Goal: Information Seeking & Learning: Learn about a topic

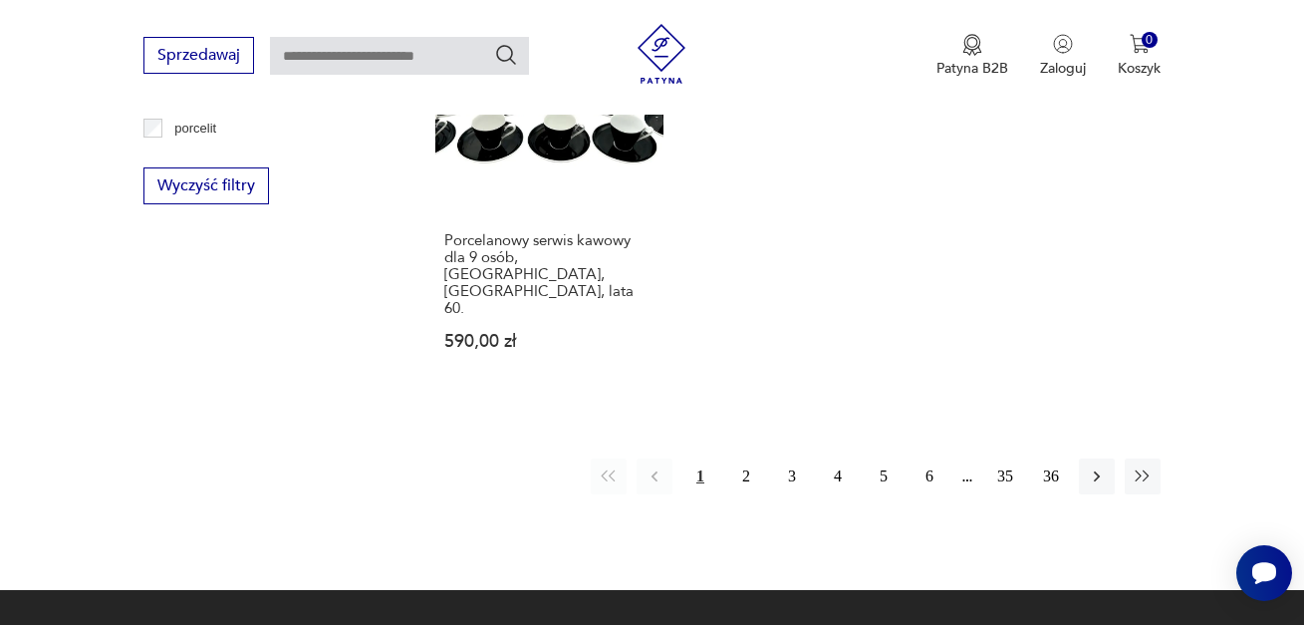
scroll to position [3118, 0]
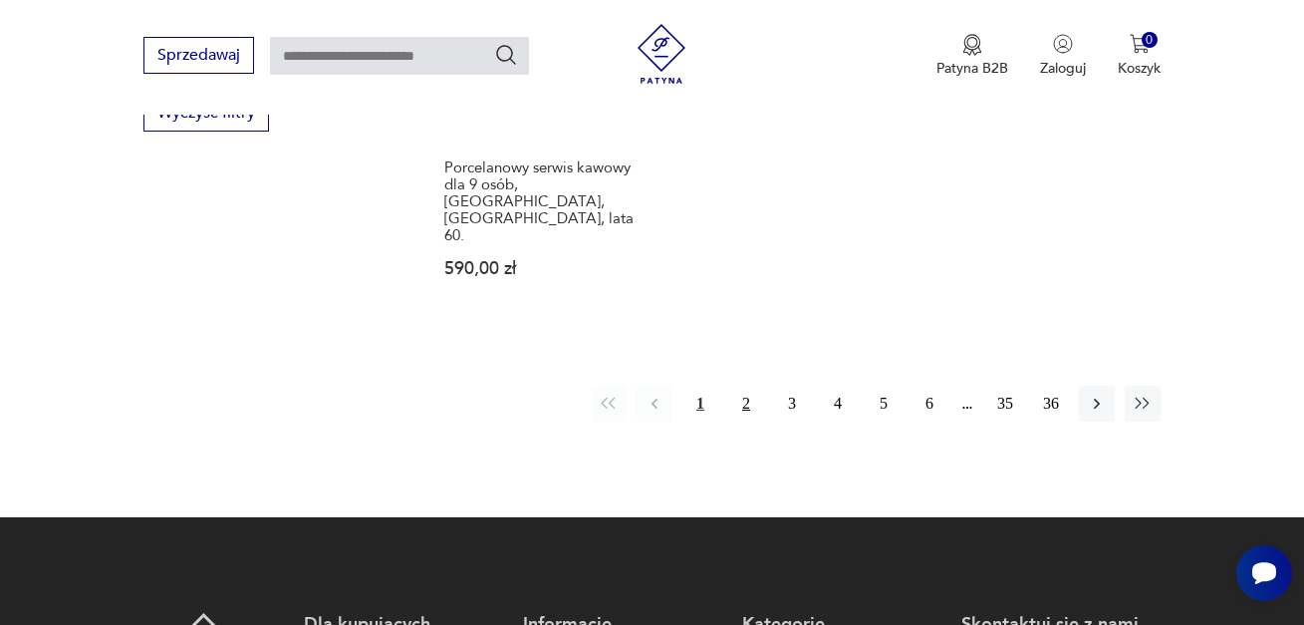
click at [748, 386] on button "2" at bounding box center [746, 404] width 36 height 36
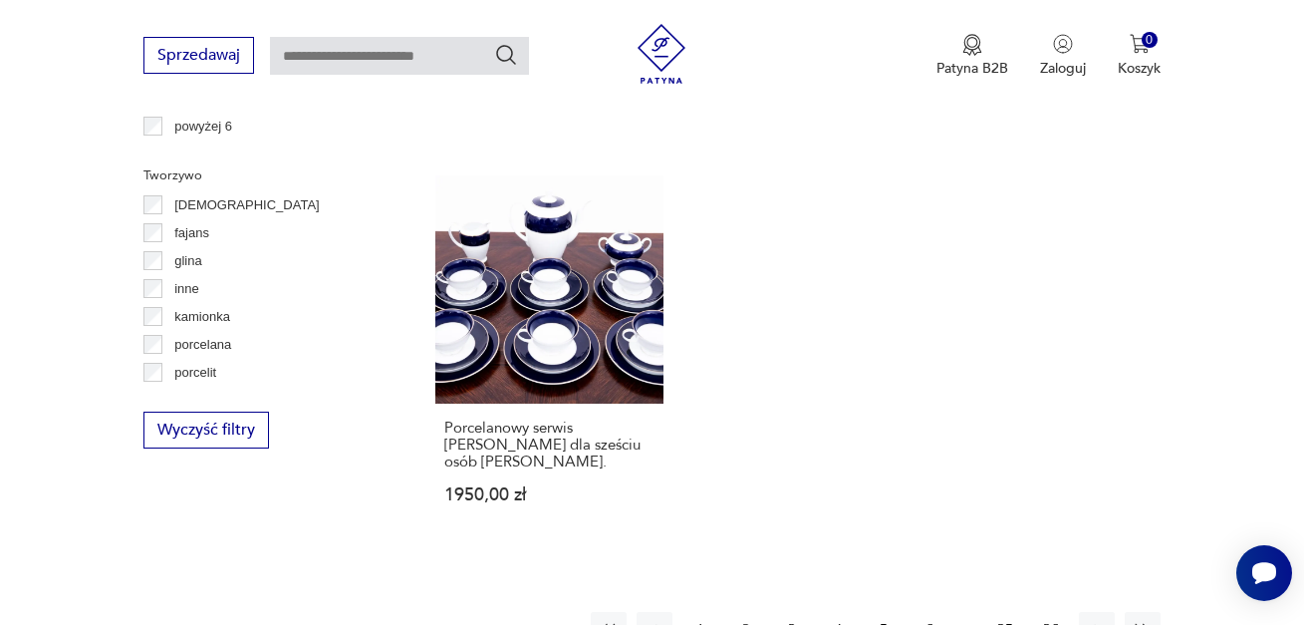
scroll to position [2821, 0]
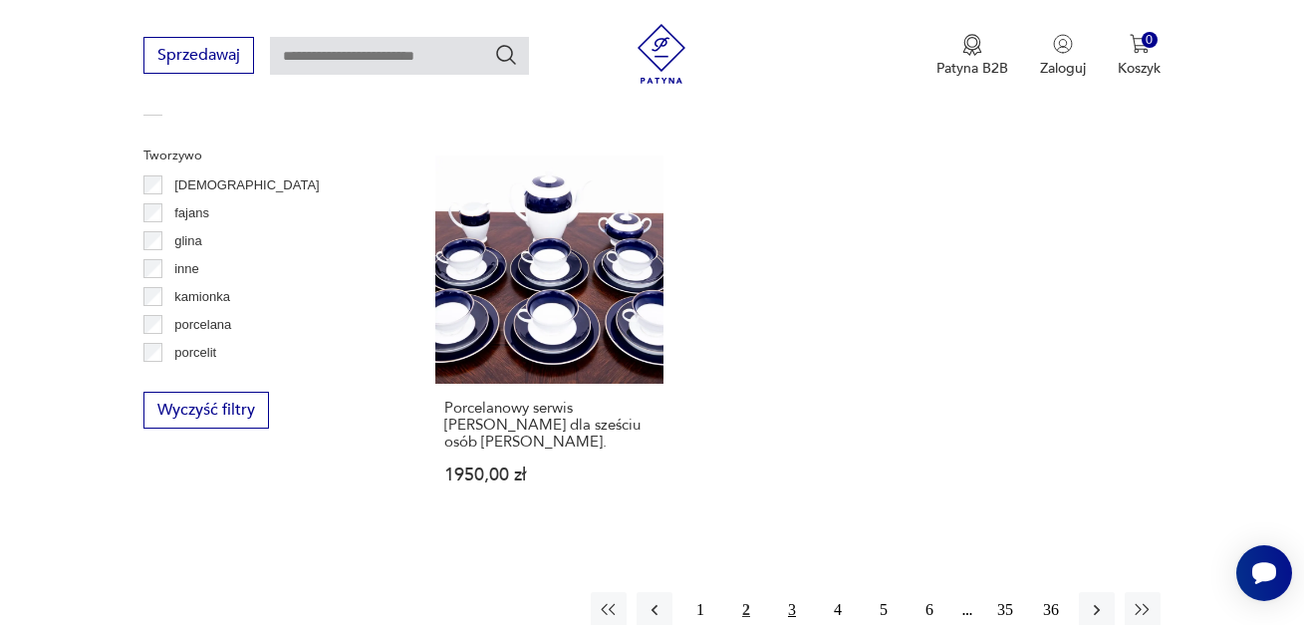
click at [788, 592] on button "3" at bounding box center [792, 610] width 36 height 36
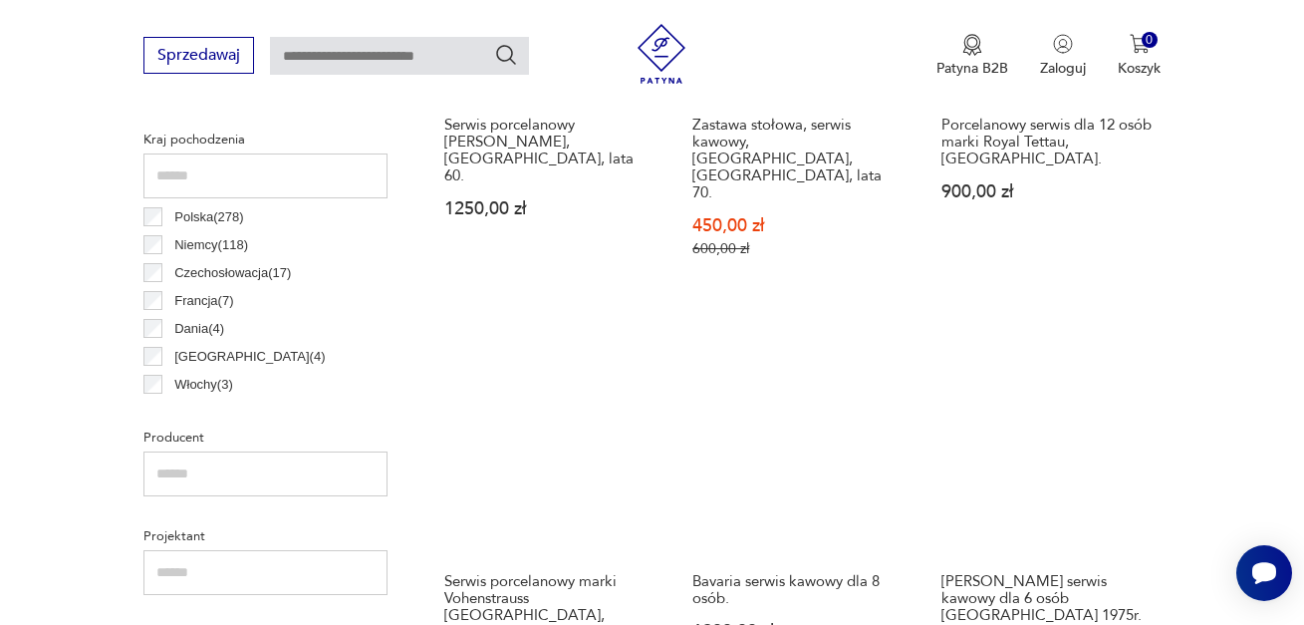
scroll to position [1027, 0]
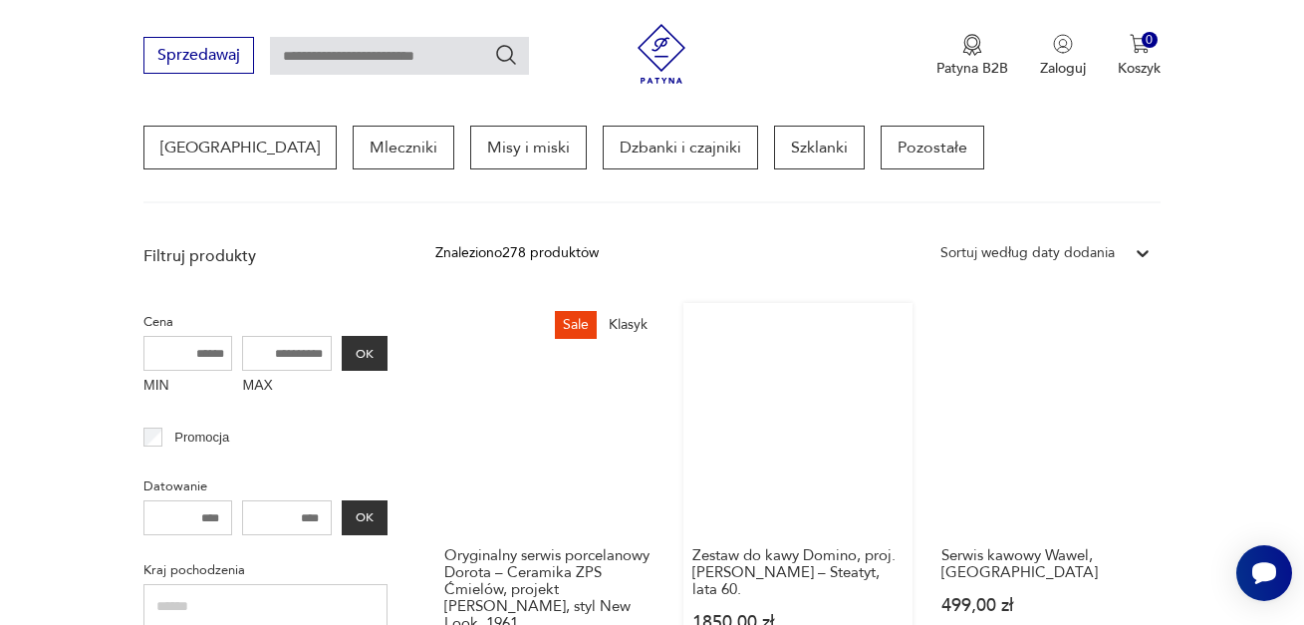
scroll to position [728, 0]
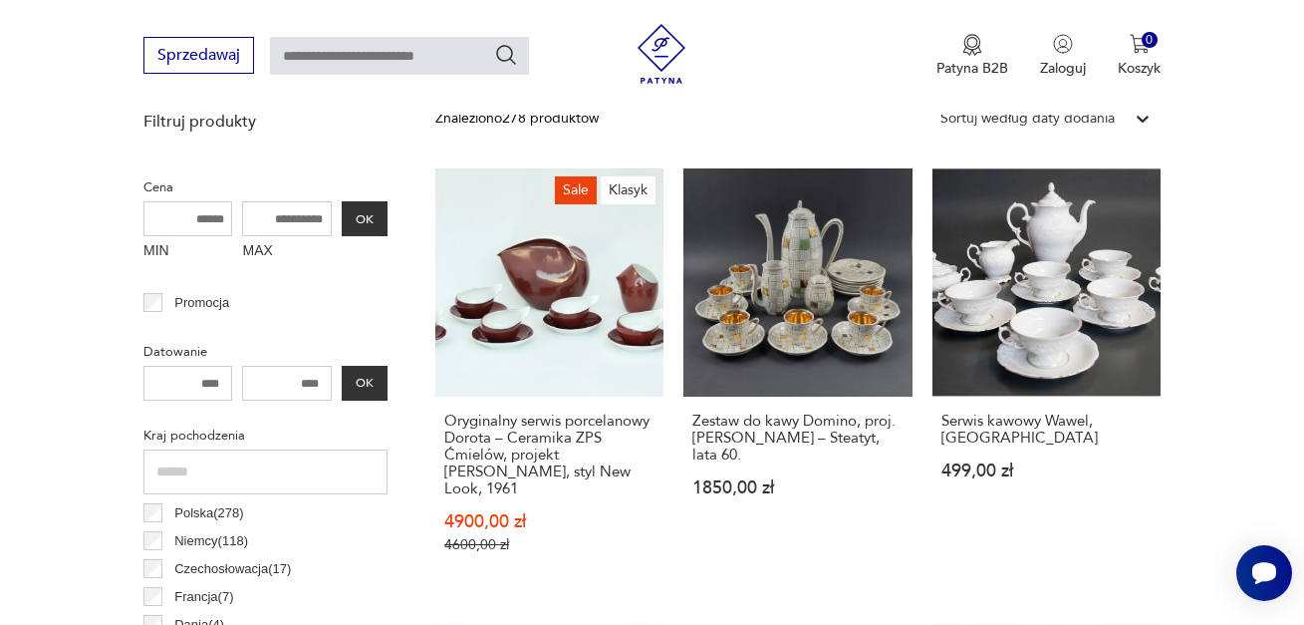
click at [279, 214] on input "MAX" at bounding box center [287, 218] width 90 height 35
click at [259, 211] on input "MAX" at bounding box center [287, 218] width 90 height 35
click at [247, 217] on input "MAX" at bounding box center [287, 218] width 90 height 35
click at [249, 240] on label "MAX" at bounding box center [287, 252] width 90 height 32
click at [249, 236] on input "MAX" at bounding box center [287, 218] width 90 height 35
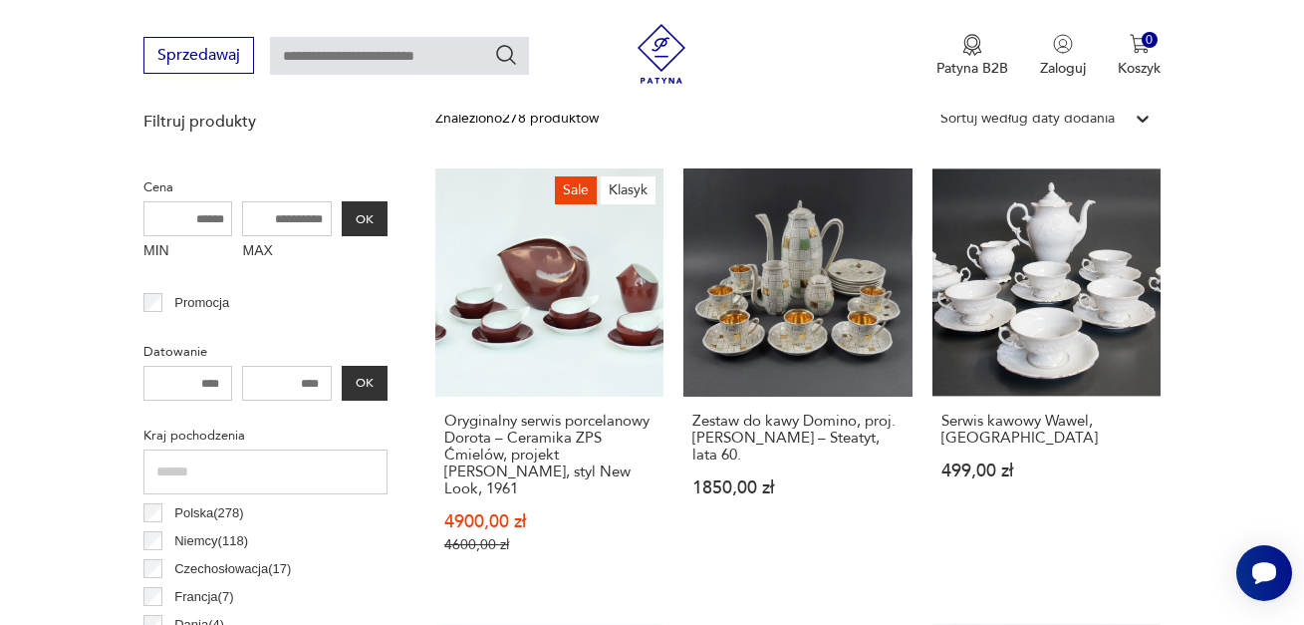
click at [254, 248] on label "MAX" at bounding box center [287, 252] width 90 height 32
click at [254, 236] on input "MAX" at bounding box center [287, 218] width 90 height 35
click at [322, 224] on input "MAX" at bounding box center [287, 218] width 90 height 35
click at [297, 224] on input "MAX" at bounding box center [287, 218] width 90 height 35
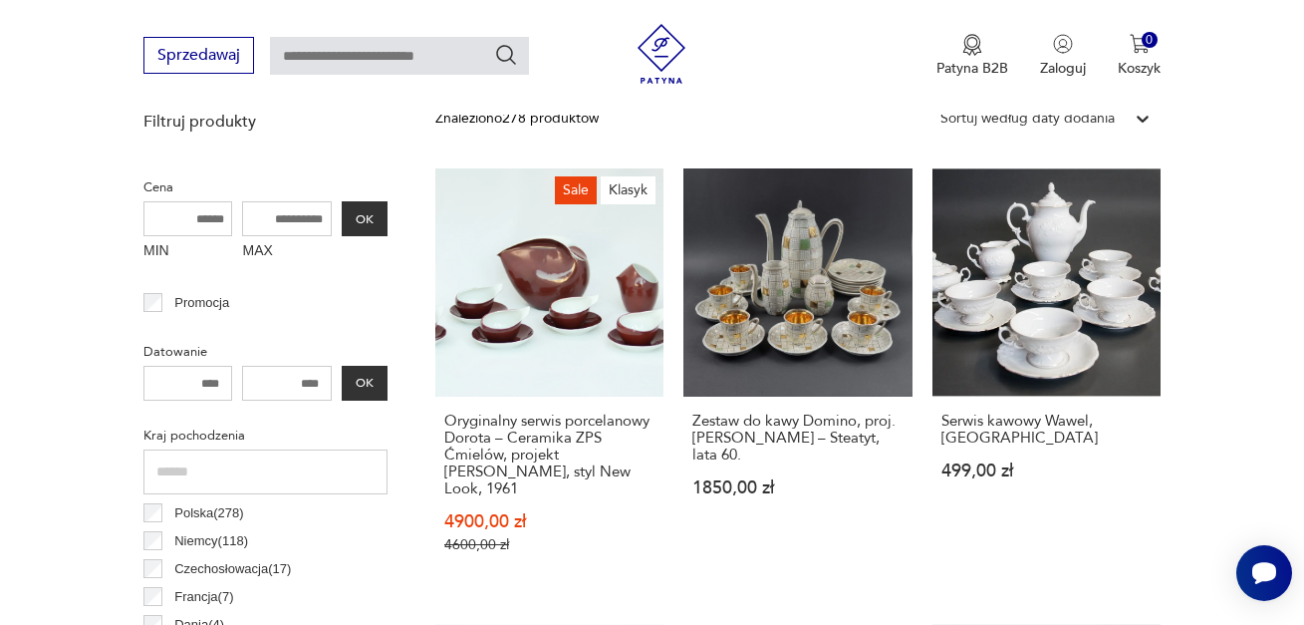
click at [297, 224] on input "MAX" at bounding box center [287, 218] width 90 height 35
click at [297, 225] on input "MAX" at bounding box center [287, 218] width 90 height 35
drag, startPoint x: 267, startPoint y: 211, endPoint x: 230, endPoint y: 206, distance: 37.2
click at [264, 212] on input "MAX" at bounding box center [287, 218] width 90 height 35
click at [220, 205] on input "MIN" at bounding box center [188, 218] width 90 height 35
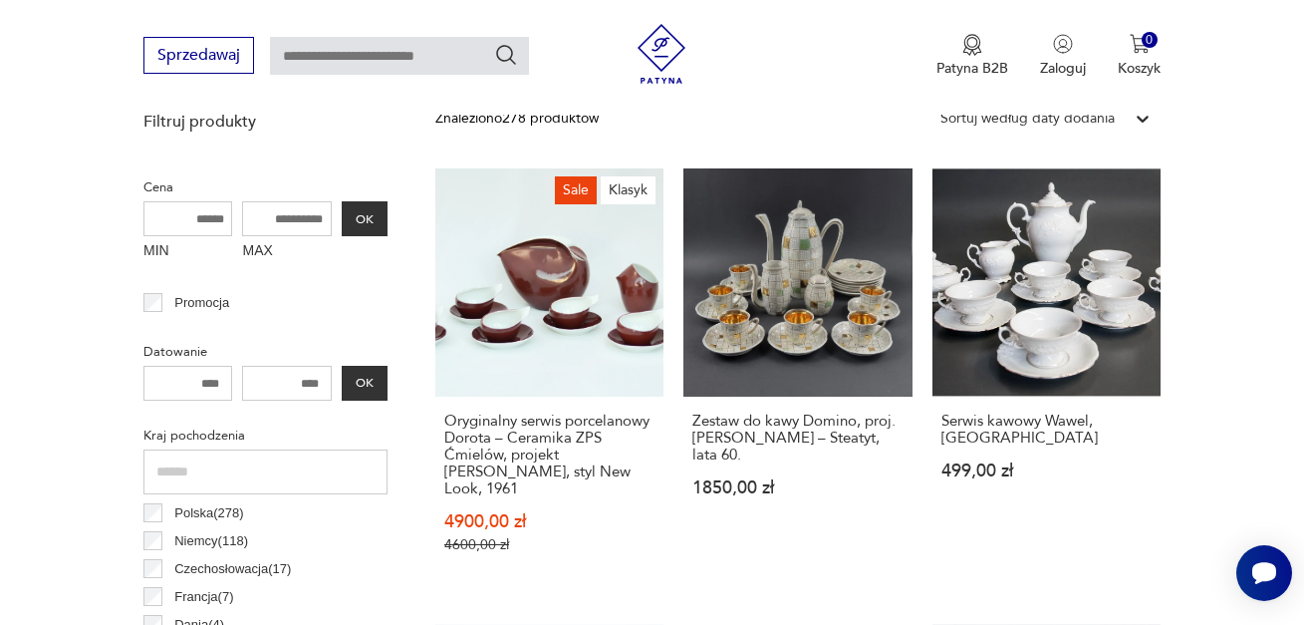
click at [252, 215] on input "MAX" at bounding box center [287, 218] width 90 height 35
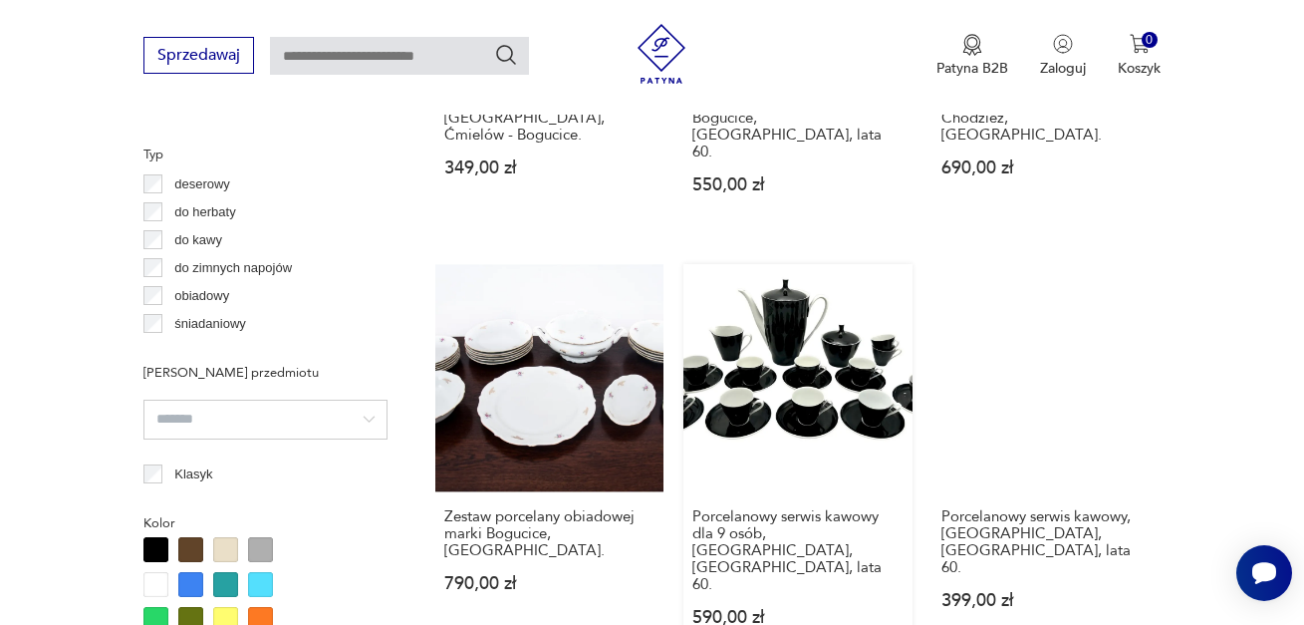
scroll to position [1426, 0]
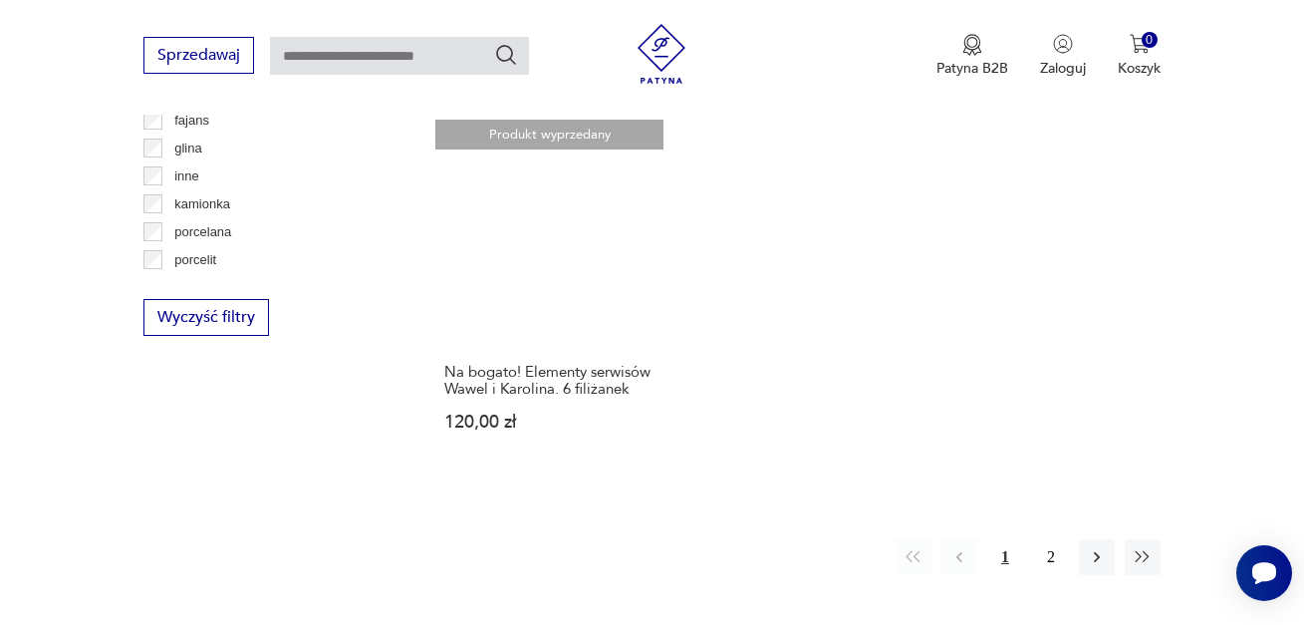
scroll to position [3020, 0]
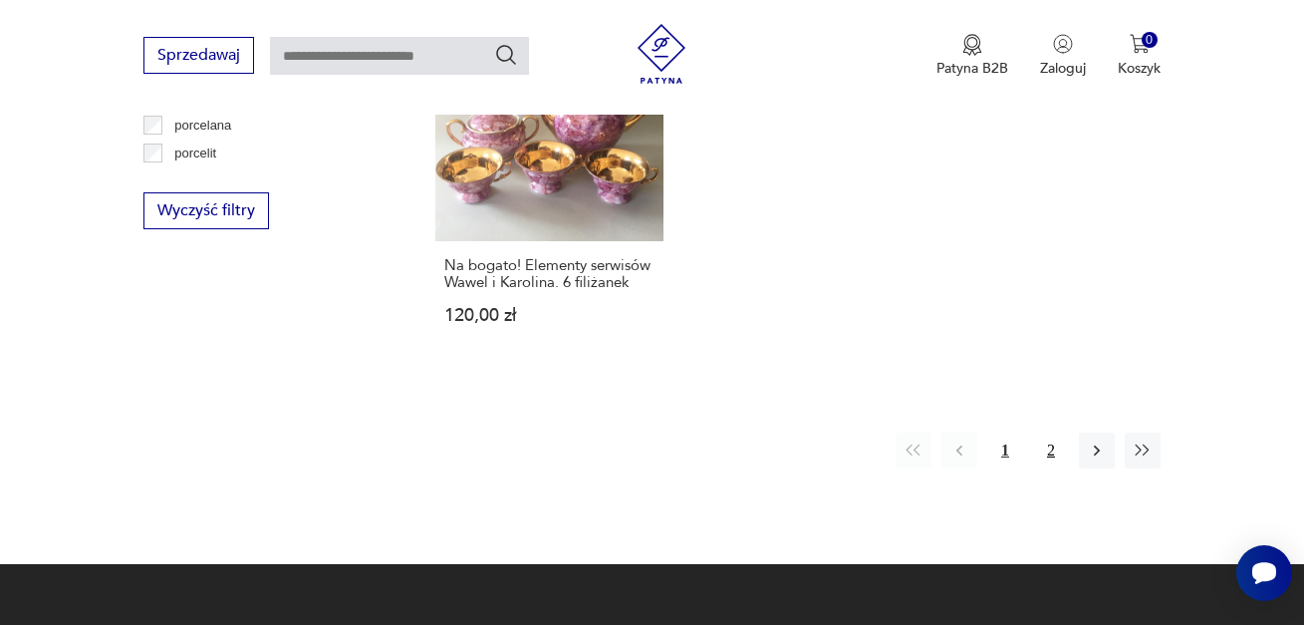
click at [1049, 432] on button "2" at bounding box center [1051, 450] width 36 height 36
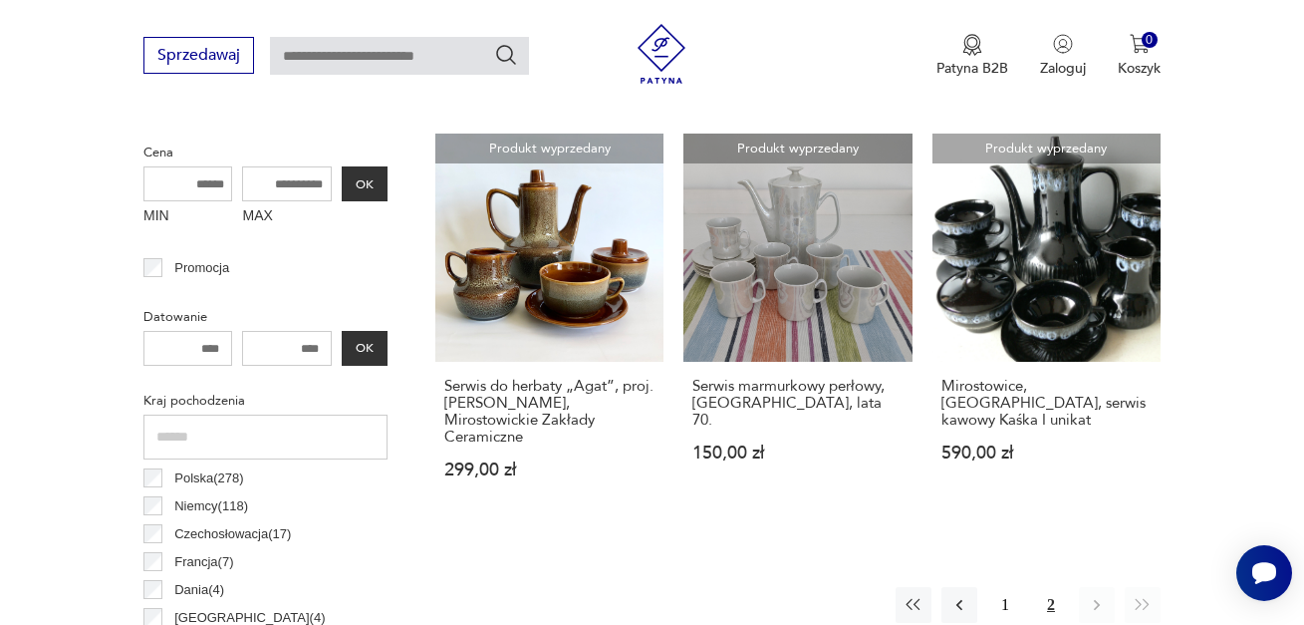
scroll to position [728, 0]
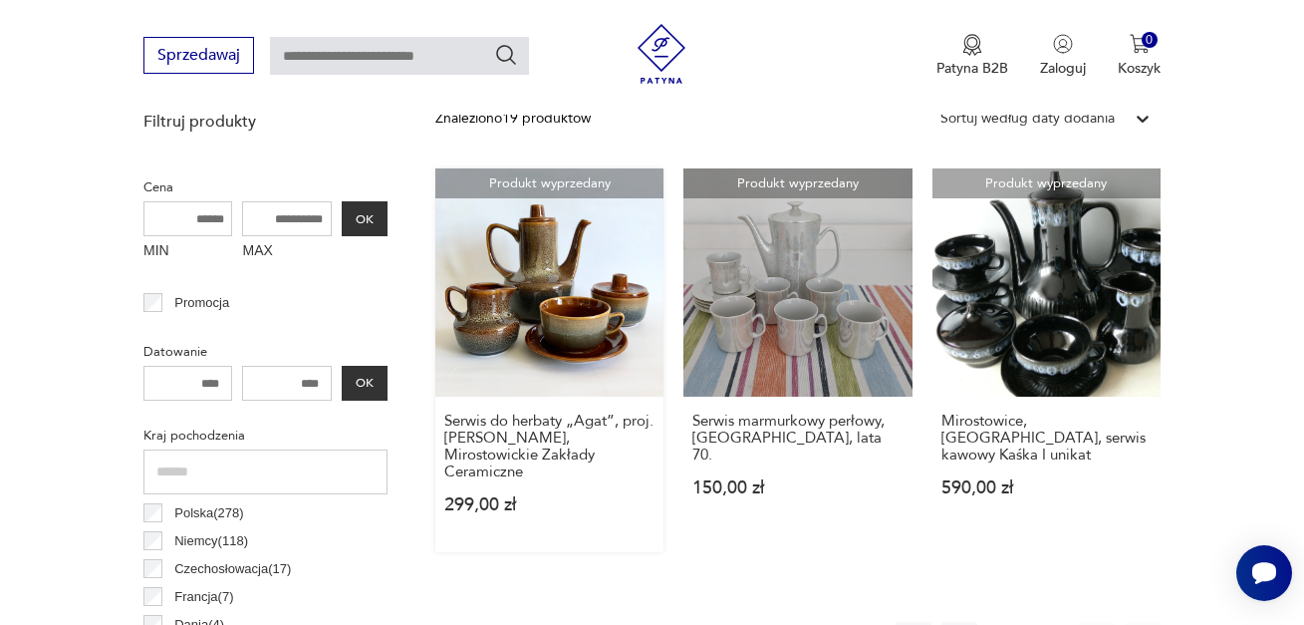
click at [519, 339] on link "Produkt wyprzedany Serwis do herbaty „Agat”, proj. [PERSON_NAME], Mirostowickie…" at bounding box center [549, 360] width 228 height 384
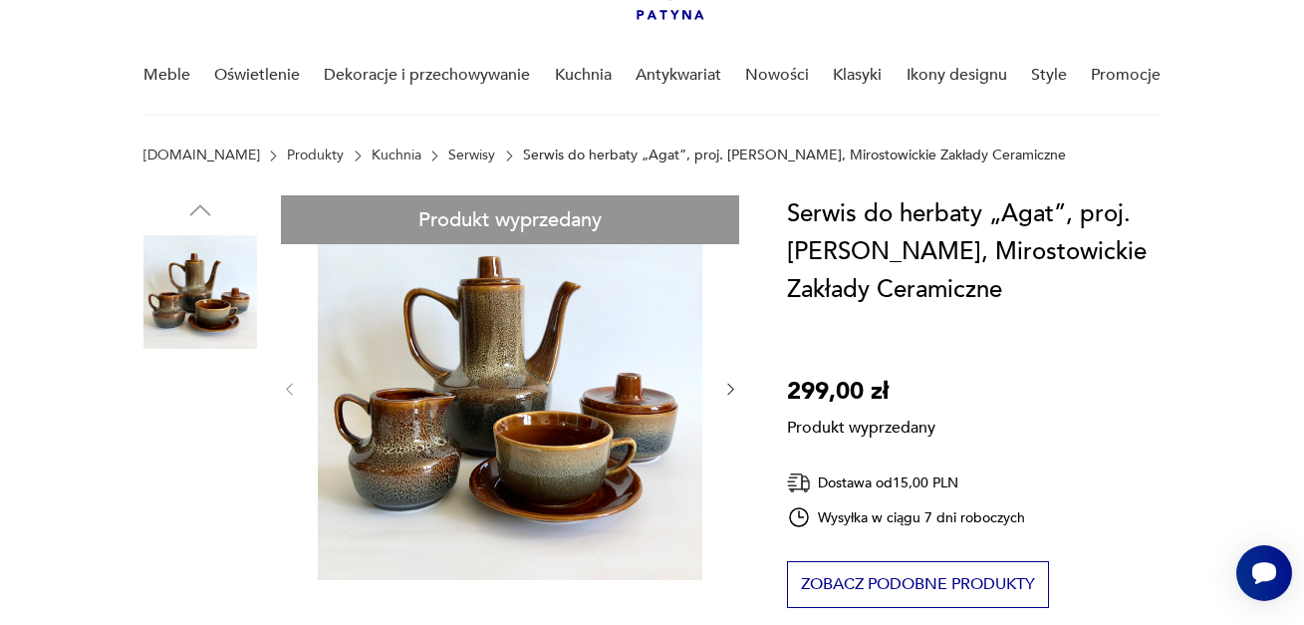
scroll to position [100, 0]
